Goal: Transaction & Acquisition: Purchase product/service

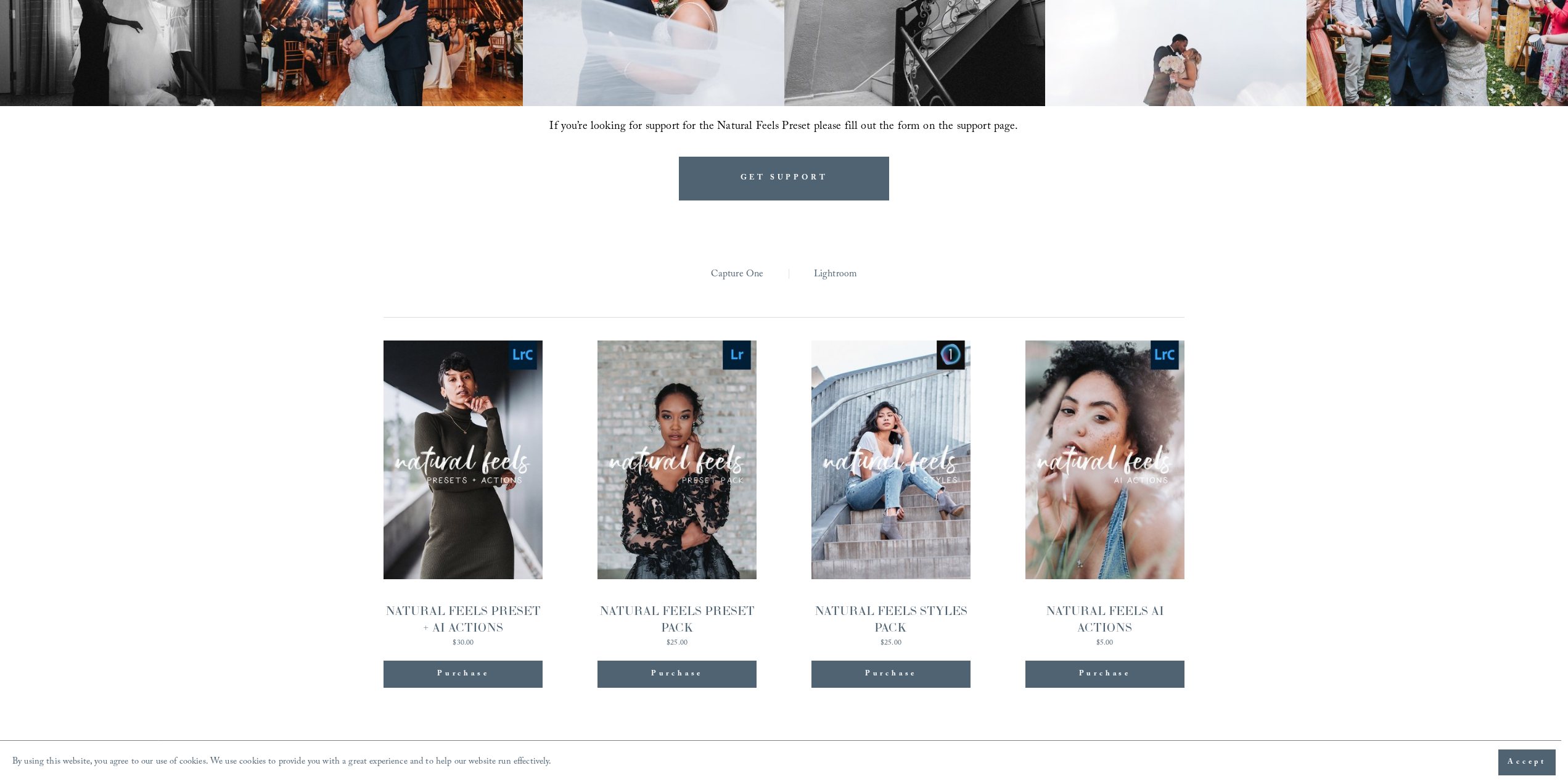
scroll to position [1234, 0]
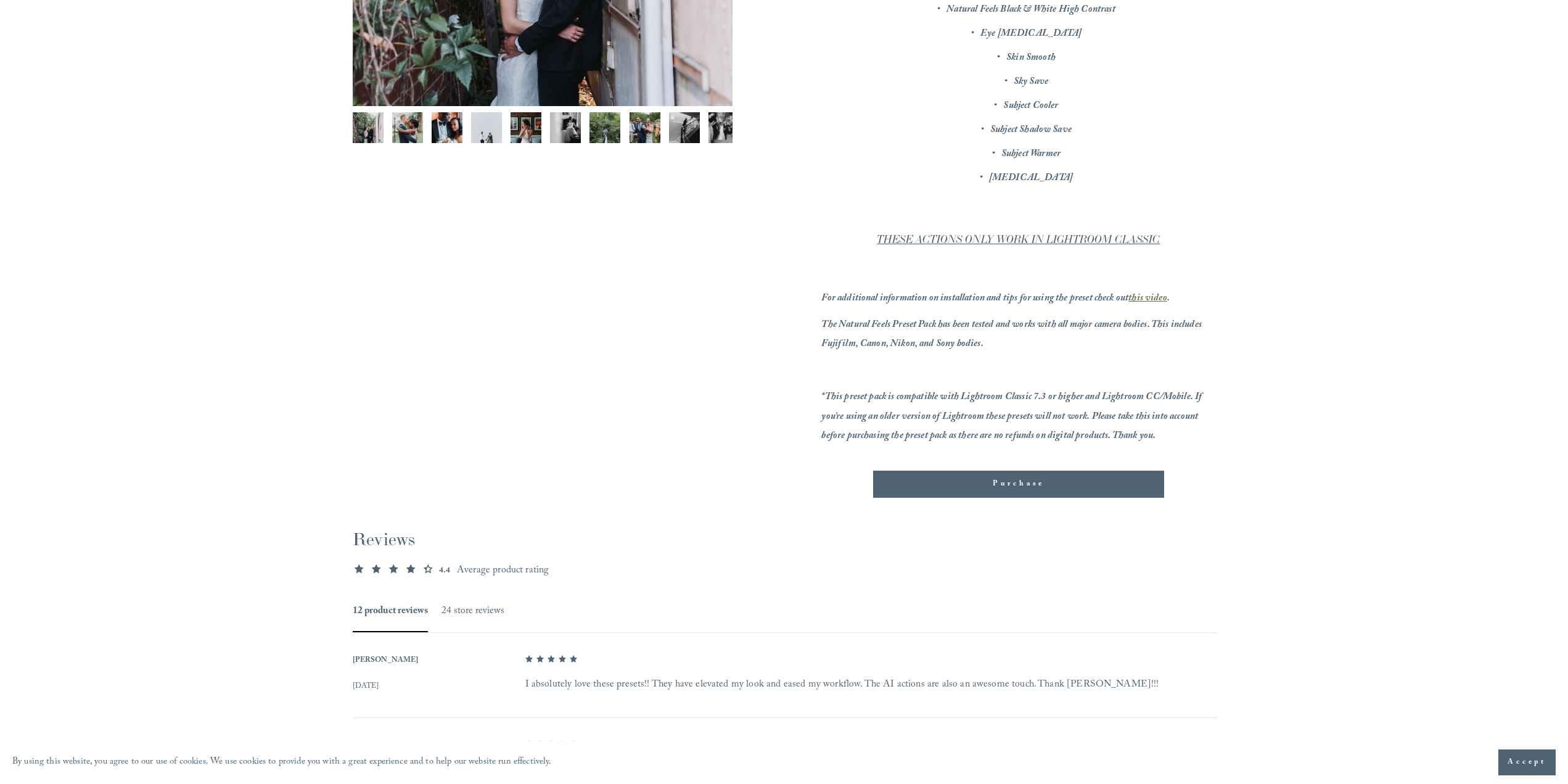
scroll to position [493, 0]
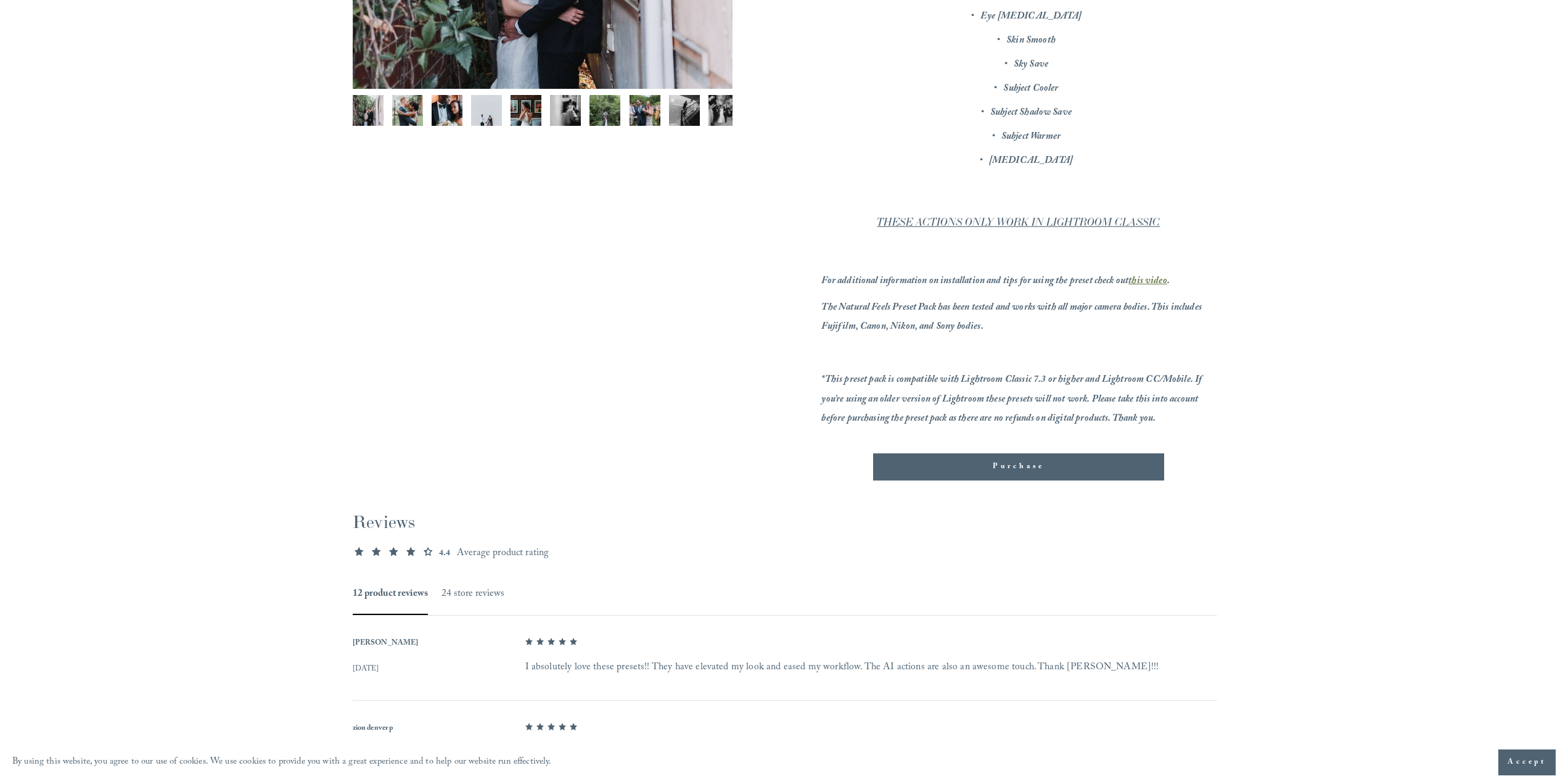
click at [990, 462] on div "Purchase" at bounding box center [1018, 467] width 271 height 12
